Goal: Use online tool/utility: Utilize a website feature to perform a specific function

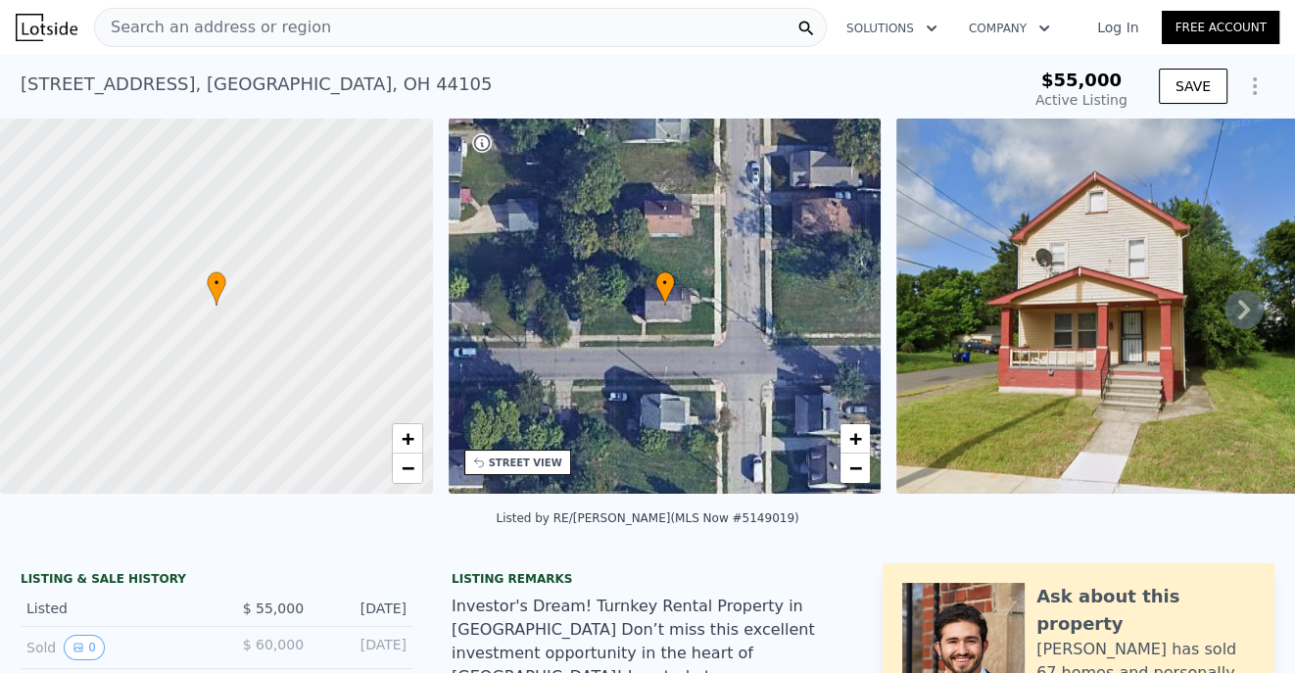
click at [339, 31] on div "Search an address or region" at bounding box center [460, 27] width 733 height 39
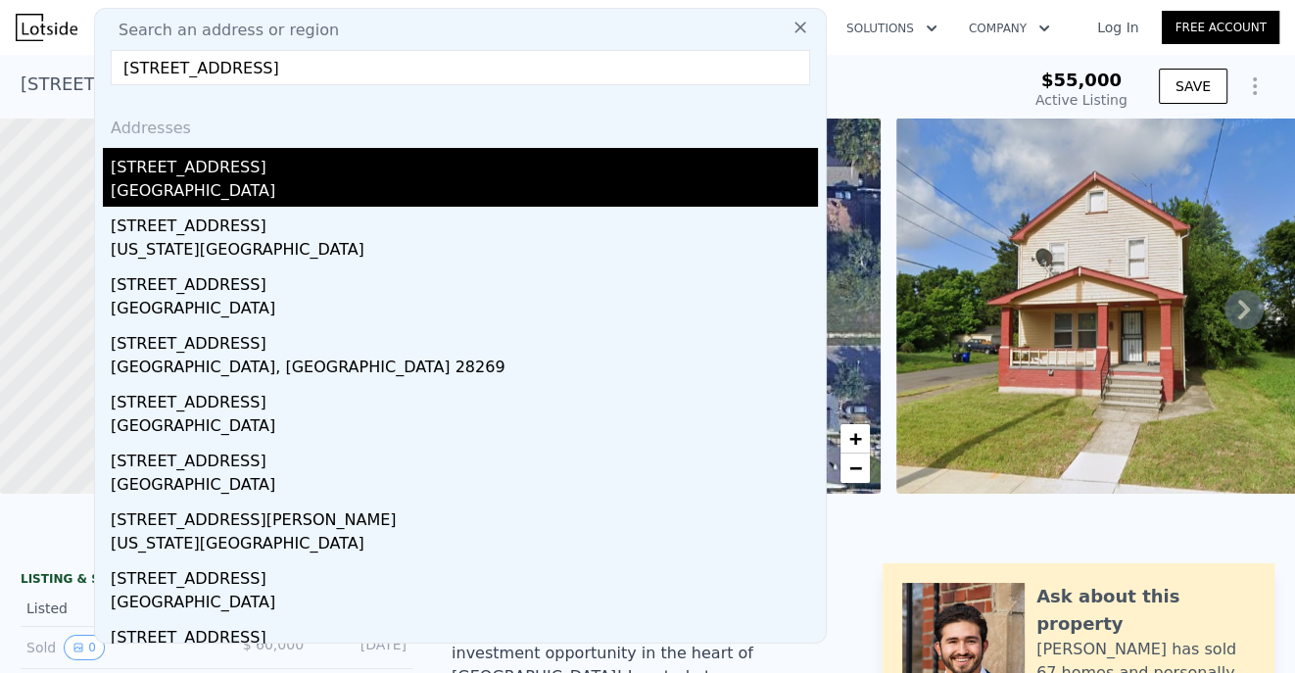
type input "[STREET_ADDRESS]"
click at [160, 181] on div "[GEOGRAPHIC_DATA]" at bounding box center [464, 192] width 707 height 27
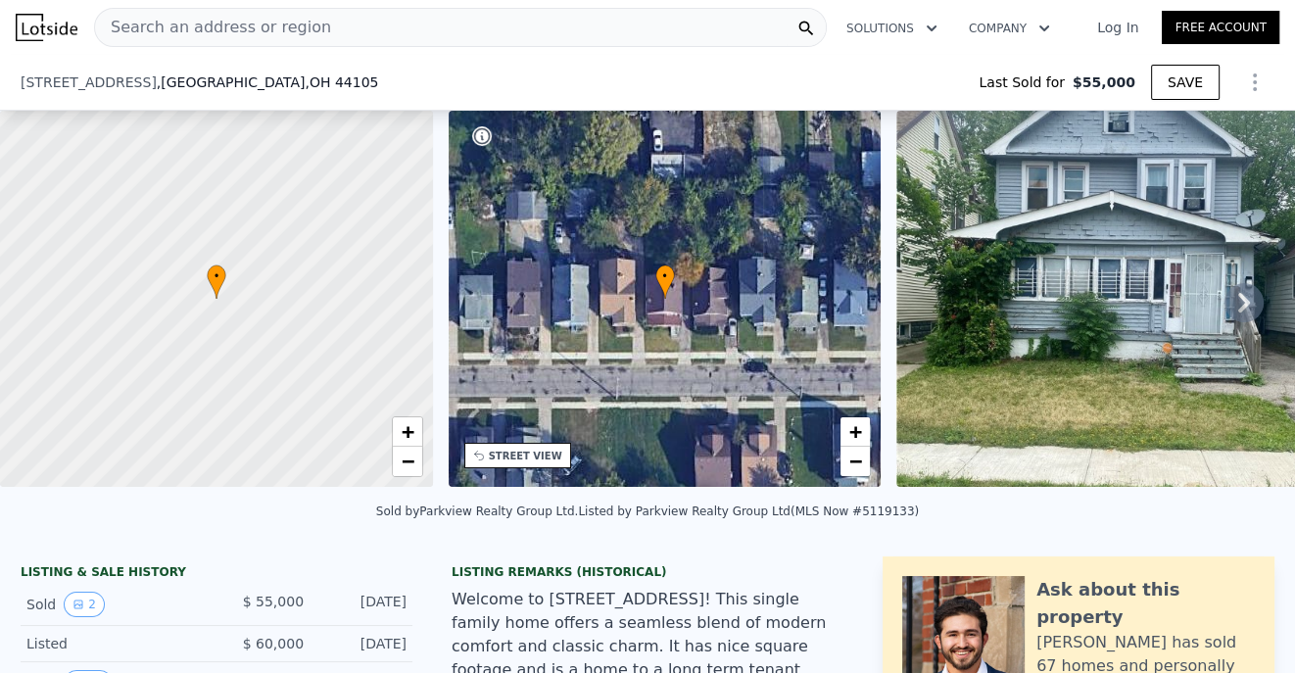
scroll to position [170, 0]
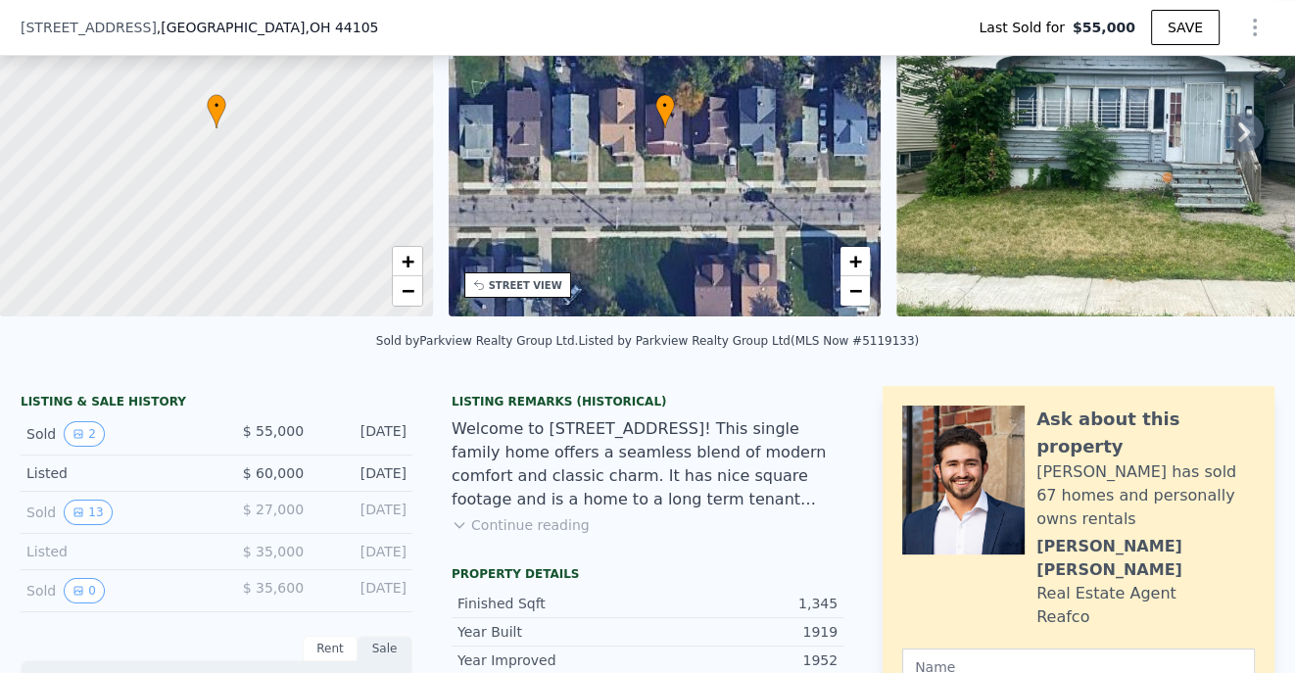
type input "$ 114,000"
type input "$ 47,230"
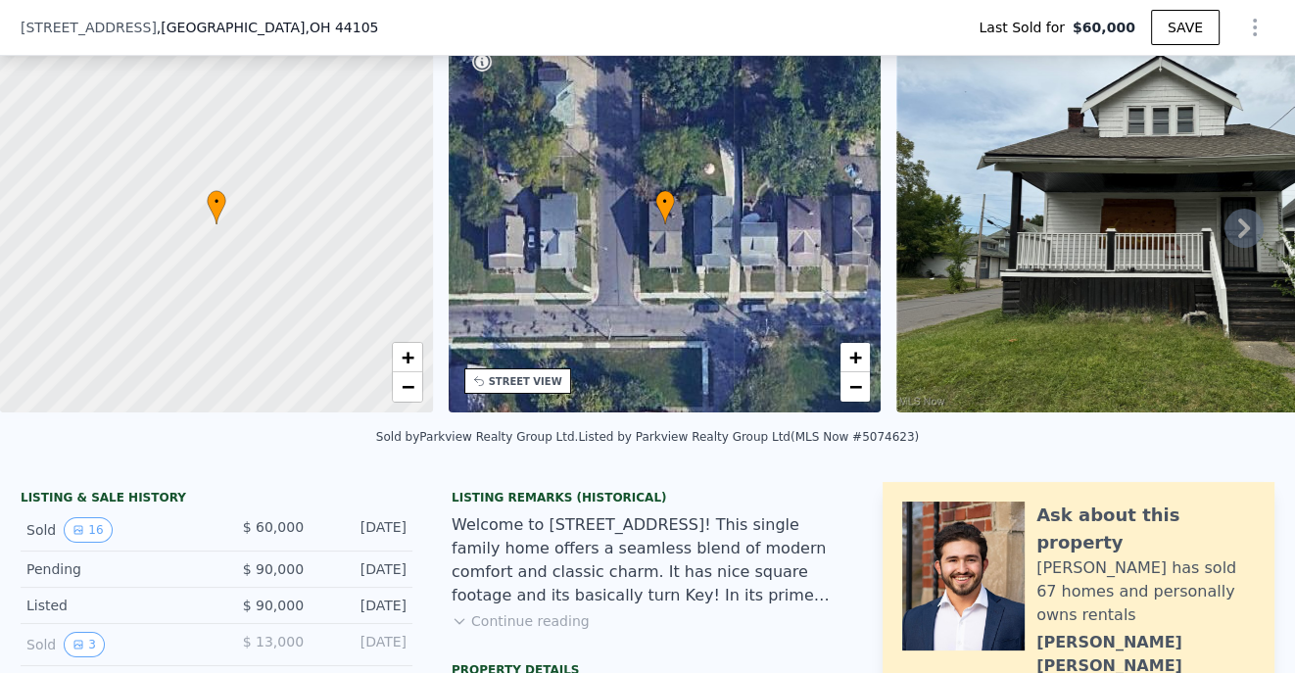
scroll to position [260, 0]
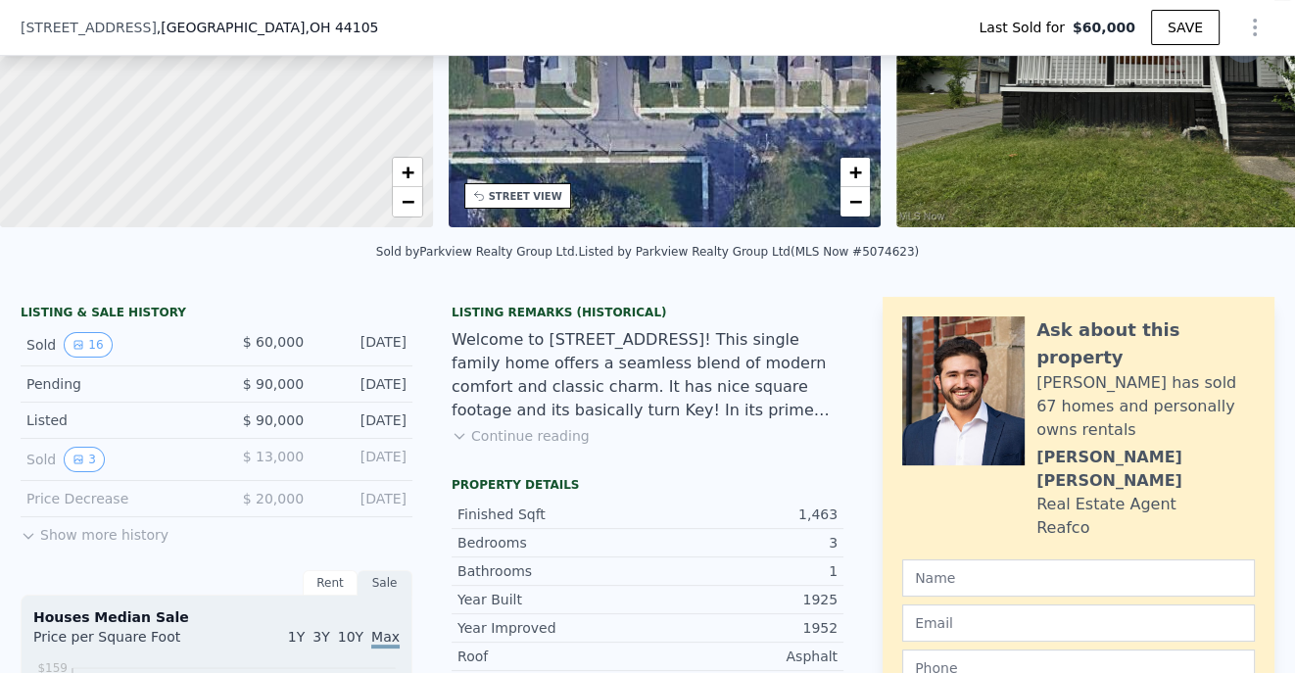
type input "$ 96,000"
type input "$ 25,642"
